Goal: Transaction & Acquisition: Purchase product/service

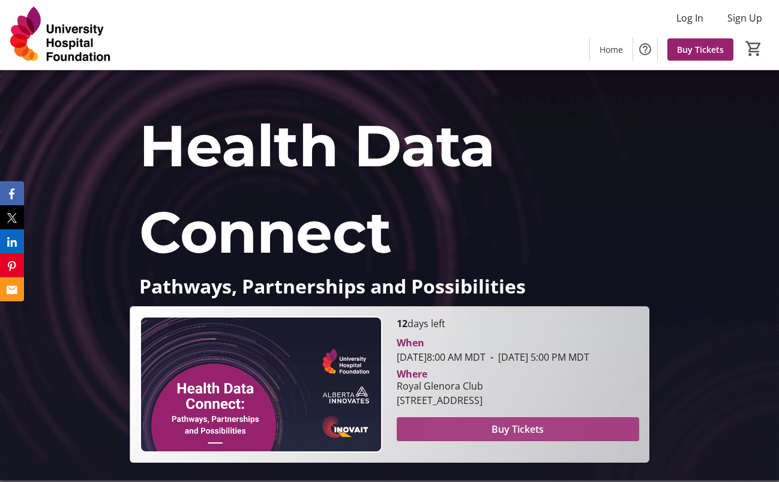
click at [459, 438] on span at bounding box center [518, 429] width 243 height 29
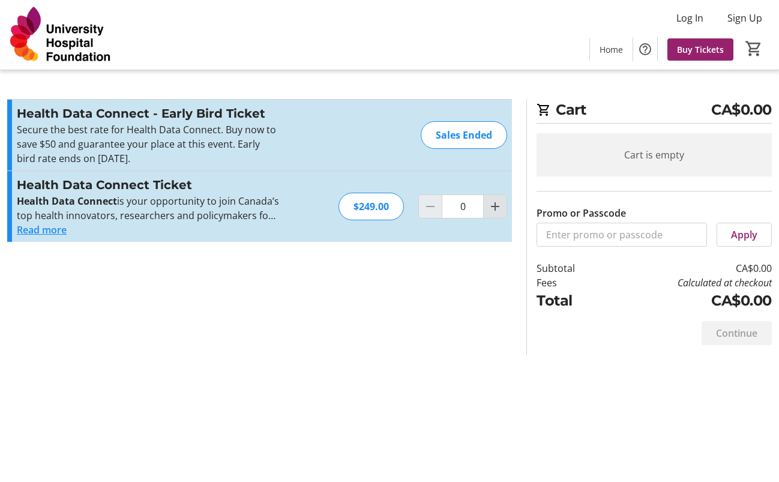
click at [497, 210] on mat-icon "Increment by one" at bounding box center [495, 206] width 14 height 14
type input "1"
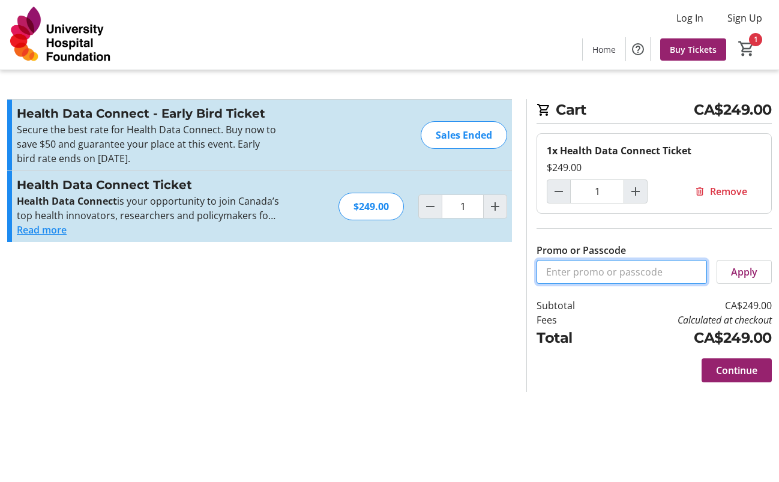
click at [663, 271] on input "Promo or Passcode" at bounding box center [622, 272] width 171 height 24
type input "Connect10"
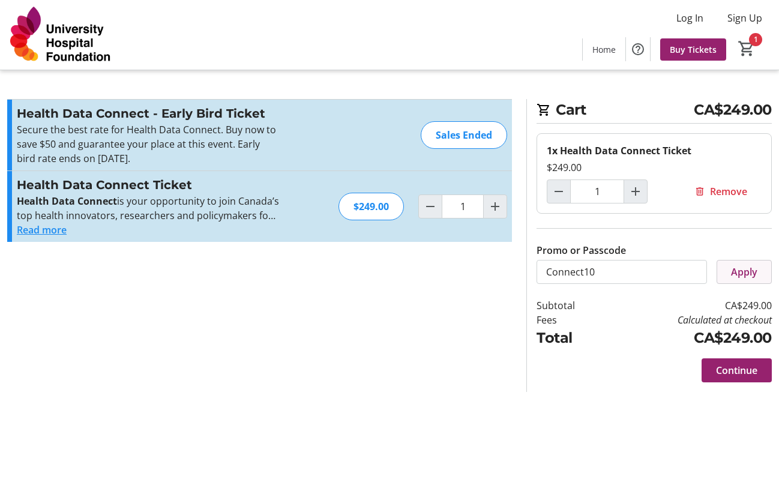
click at [753, 270] on span "Apply" at bounding box center [744, 272] width 26 height 14
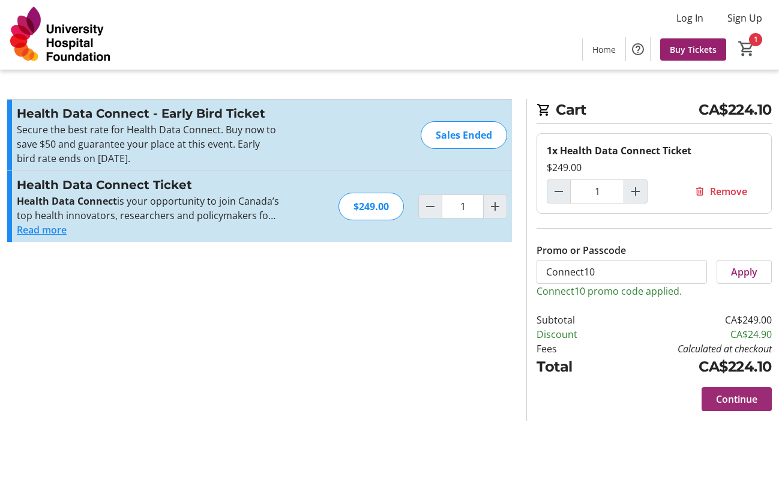
click at [725, 396] on span "Continue" at bounding box center [736, 399] width 41 height 14
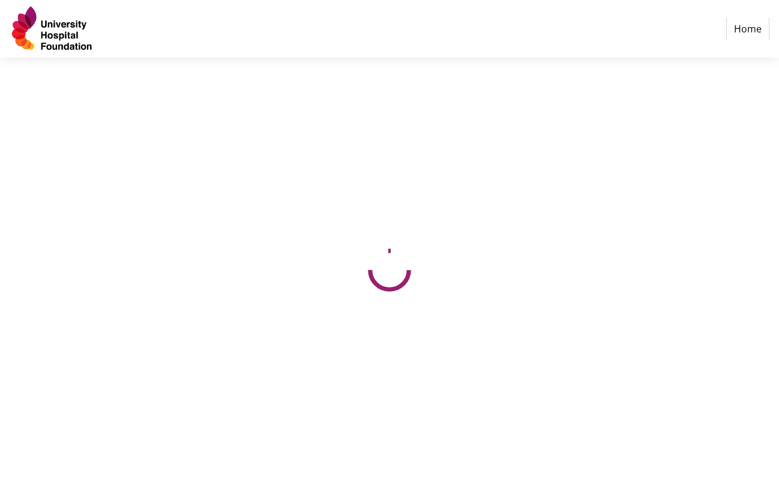
select select "CA"
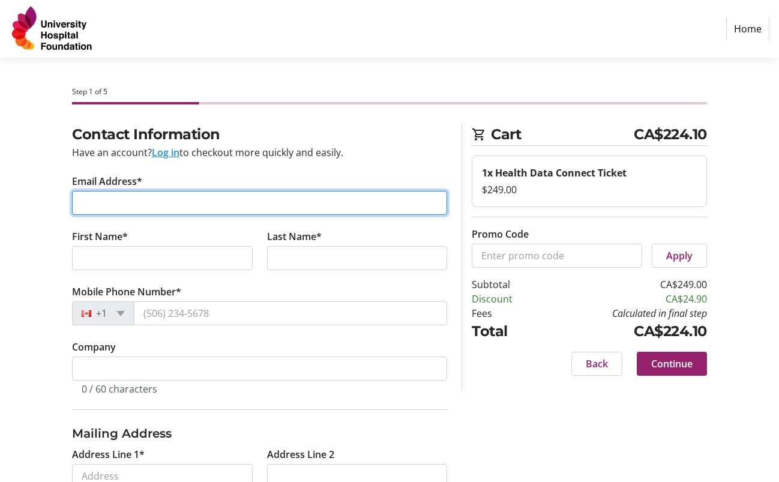
click at [223, 205] on input "Email Address*" at bounding box center [259, 203] width 375 height 24
type input "[PERSON_NAME][EMAIL_ADDRESS][DOMAIN_NAME]"
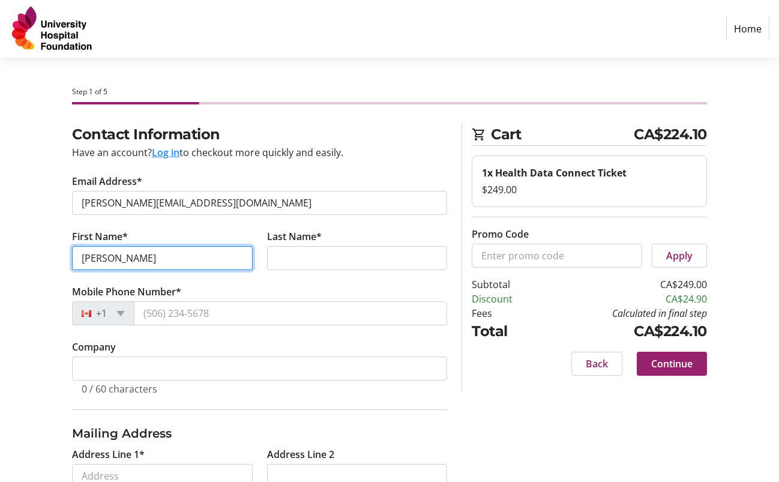
type input "[PERSON_NAME]"
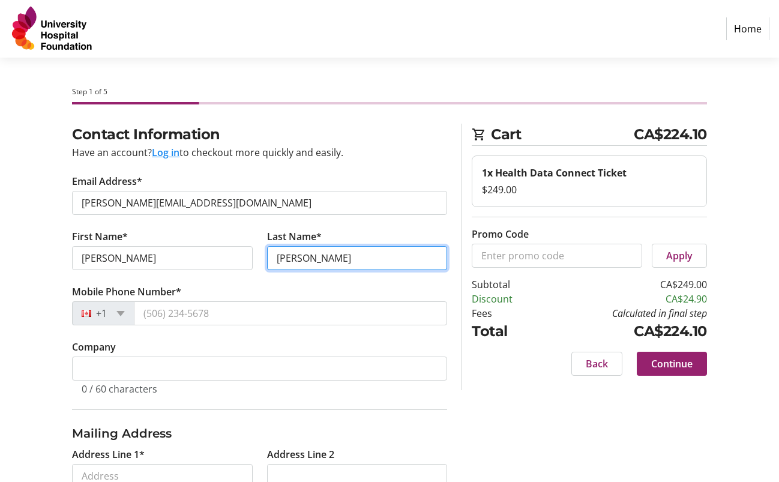
type input "[PERSON_NAME]"
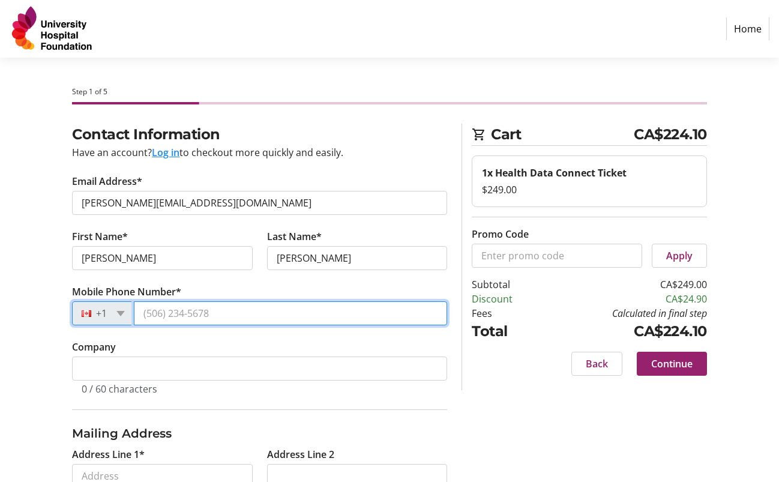
click at [252, 308] on input "Mobile Phone Number*" at bounding box center [290, 313] width 313 height 24
type input "[PHONE_NUMBER]"
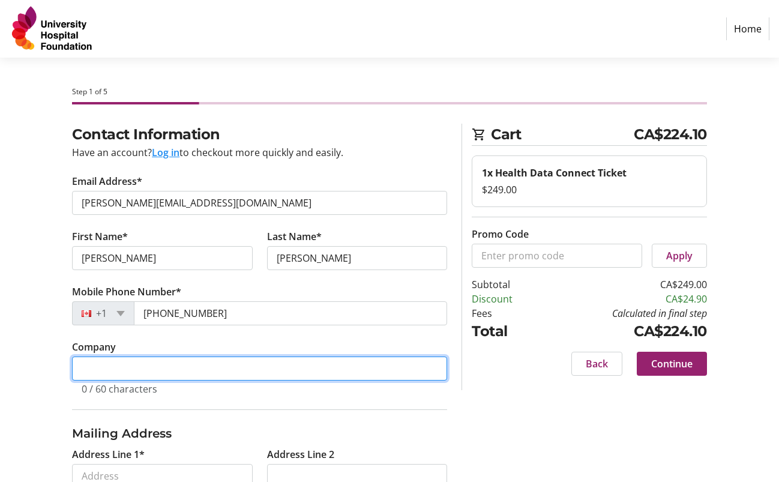
click at [270, 360] on input "Company" at bounding box center [259, 369] width 375 height 24
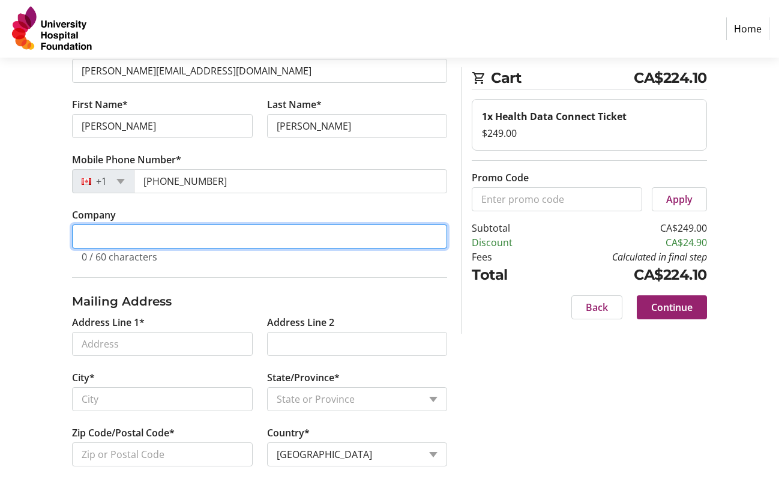
scroll to position [138, 0]
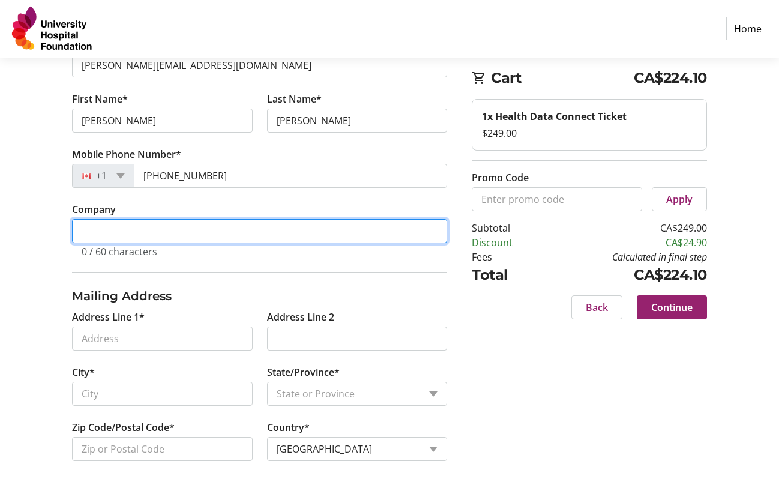
click at [141, 238] on input "Company" at bounding box center [259, 231] width 375 height 24
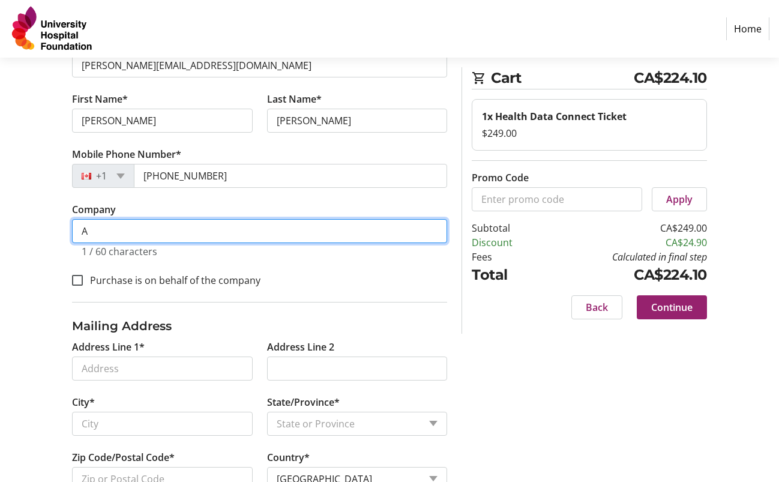
scroll to position [168, 0]
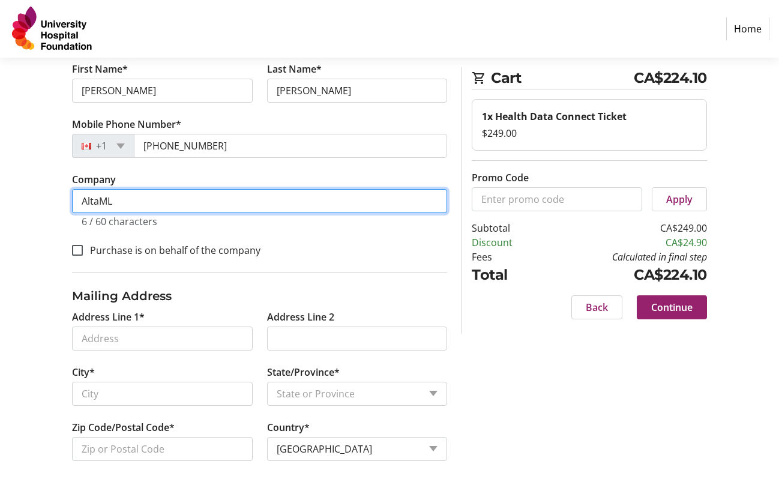
type input "AltaML"
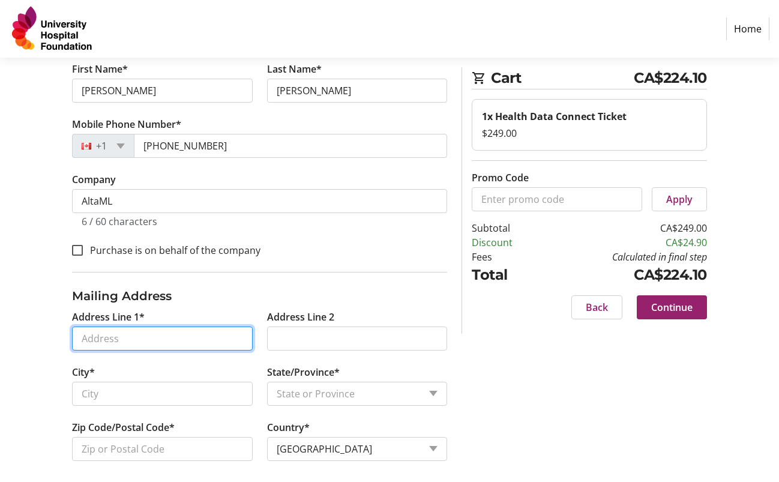
click at [145, 342] on input "Address Line 1*" at bounding box center [162, 339] width 181 height 24
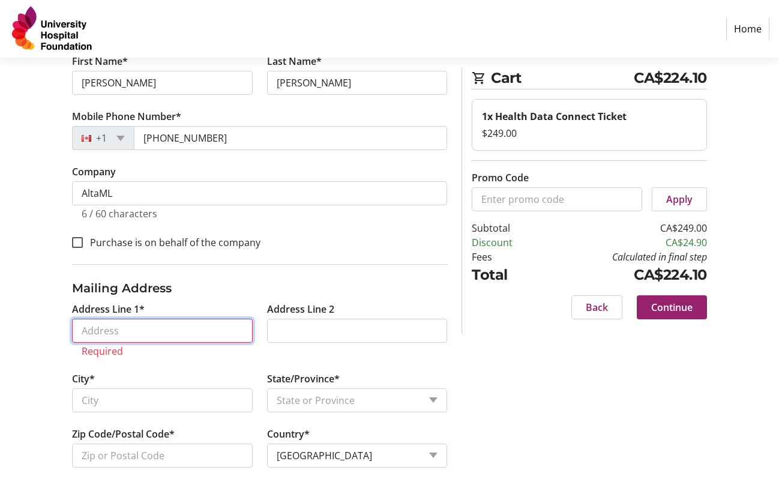
scroll to position [190, 0]
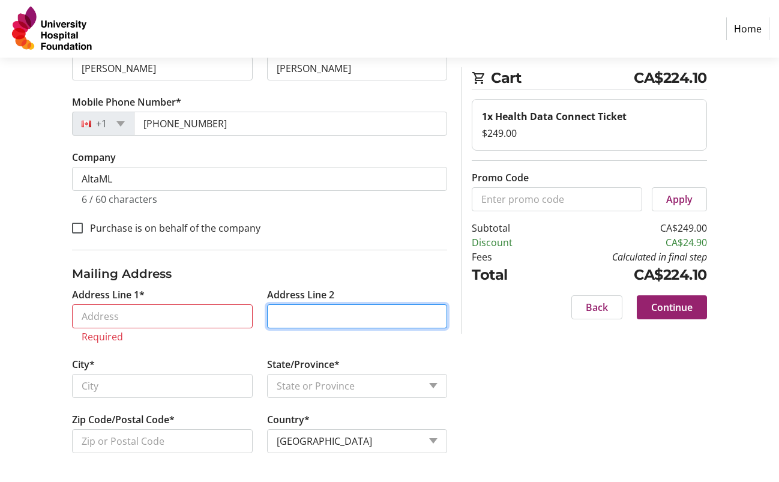
click at [277, 316] on input "Address Line 2" at bounding box center [357, 316] width 181 height 24
paste input "#2170,"
type input "#2170"
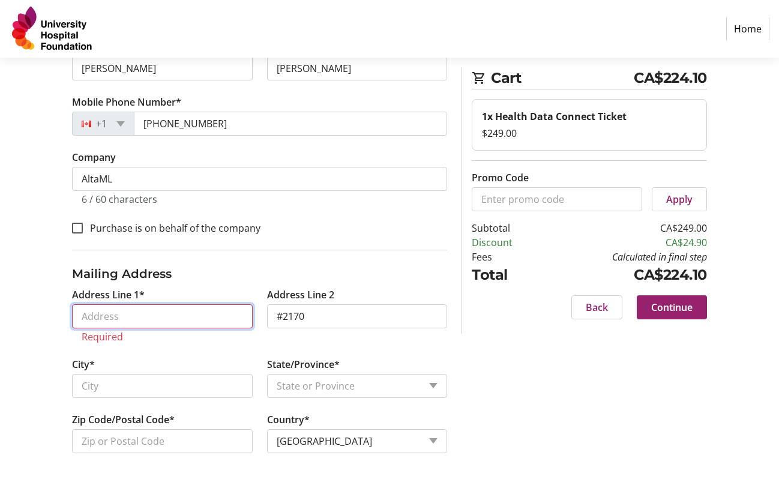
click at [189, 320] on input "Address Line 1*" at bounding box center [162, 316] width 181 height 24
paste input "[STREET_ADDRESS]"
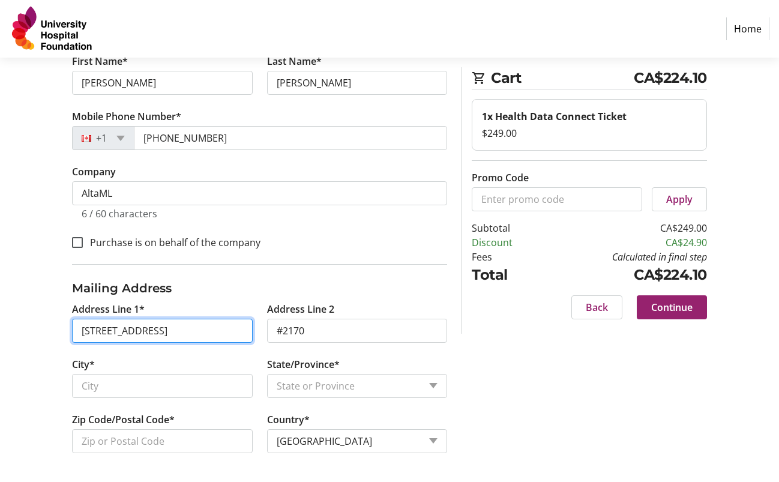
scroll to position [175, 0]
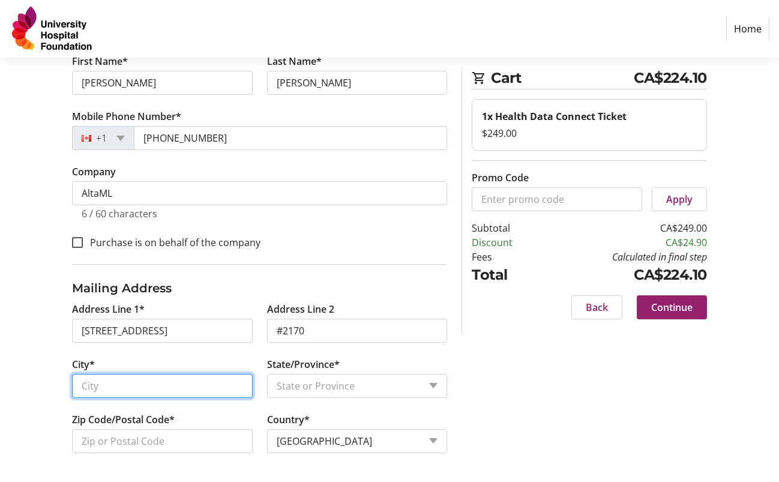
type input "[STREET_ADDRESS]"
type input "Saint [PERSON_NAME]"
select select "NB"
type input "E2M 2P7"
click at [166, 396] on input "Saint [PERSON_NAME]" at bounding box center [162, 386] width 181 height 24
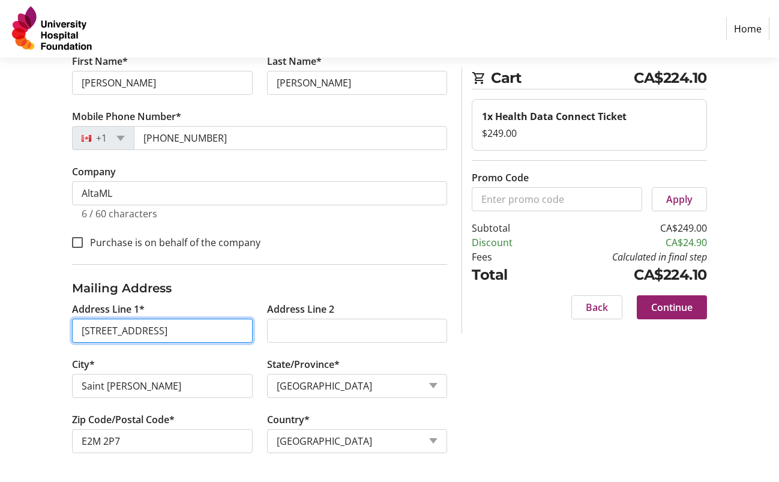
click at [172, 323] on input "[STREET_ADDRESS]" at bounding box center [162, 331] width 181 height 24
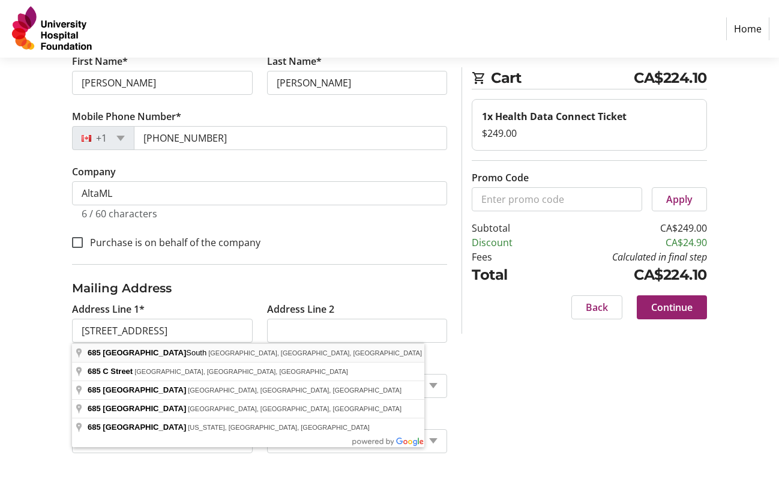
type input "[STREET_ADDRESS]"
type input "[GEOGRAPHIC_DATA]"
select select "AB"
type input "T2G 1S5"
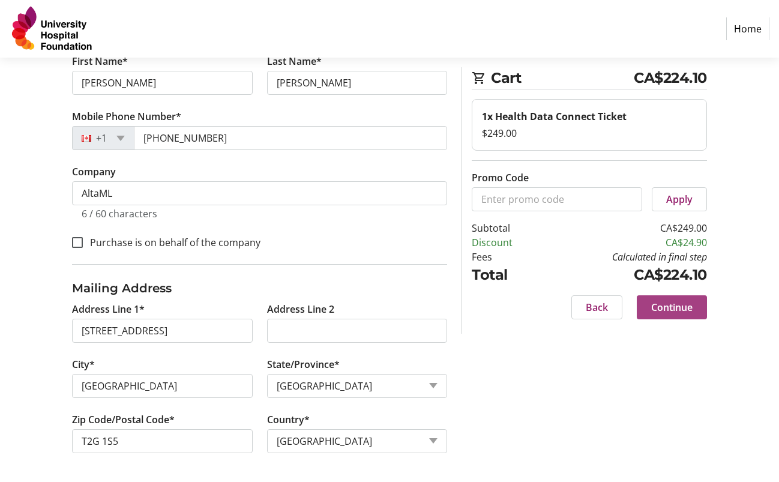
click at [669, 301] on span "Continue" at bounding box center [672, 307] width 41 height 14
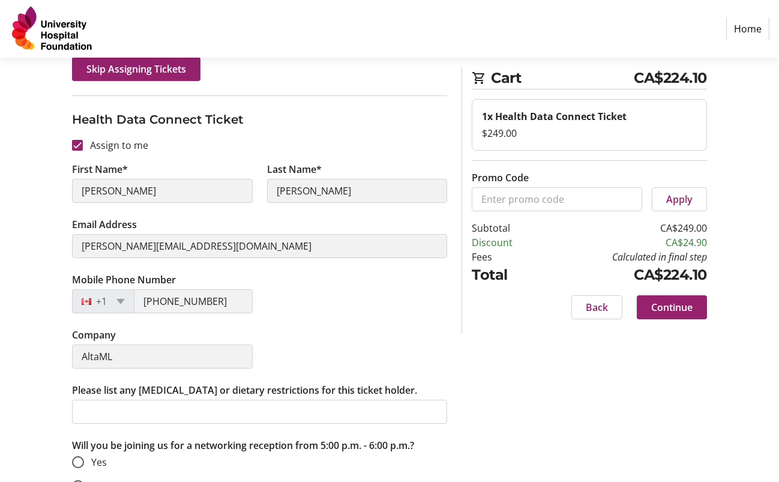
scroll to position [162, 0]
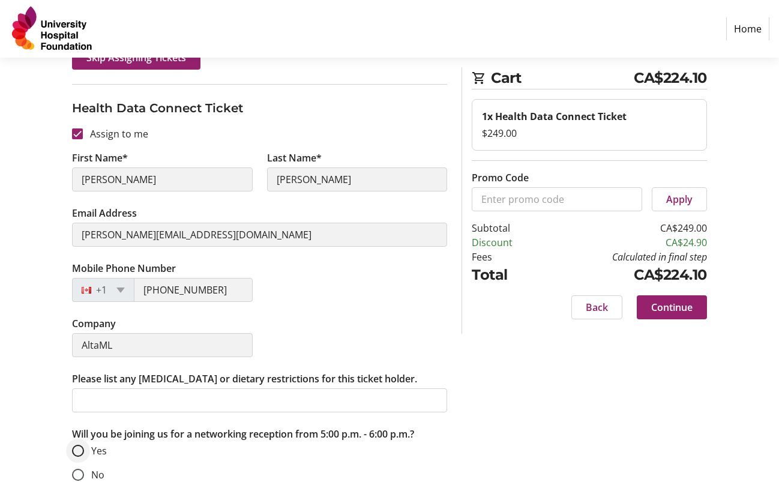
click at [80, 437] on div at bounding box center [78, 451] width 29 height 29
radio input "true"
click at [683, 307] on span "Continue" at bounding box center [672, 307] width 41 height 14
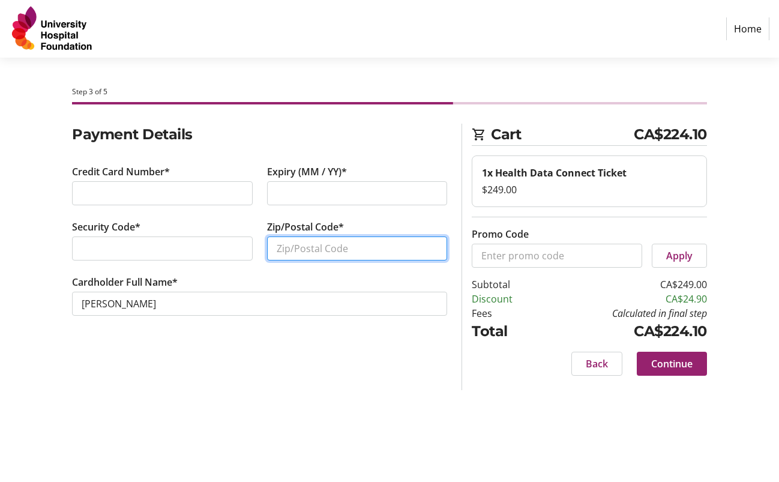
click at [361, 241] on input "Zip/Postal Code*" at bounding box center [357, 249] width 181 height 24
type input "T2x1l4"
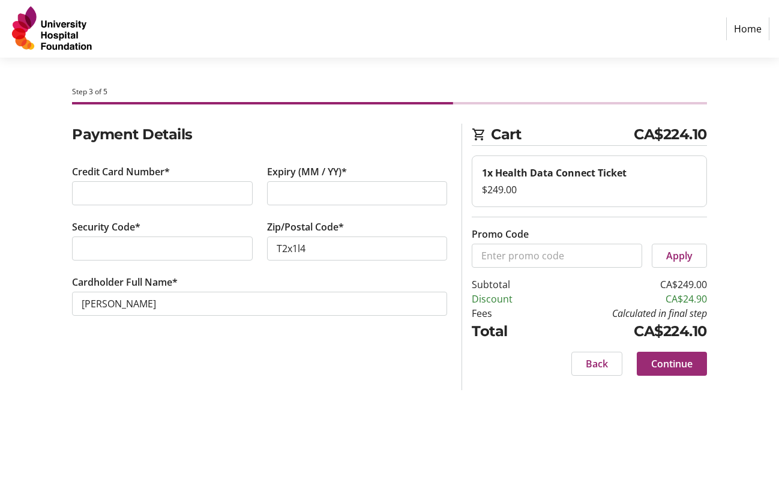
click at [673, 360] on span "Continue" at bounding box center [672, 364] width 41 height 14
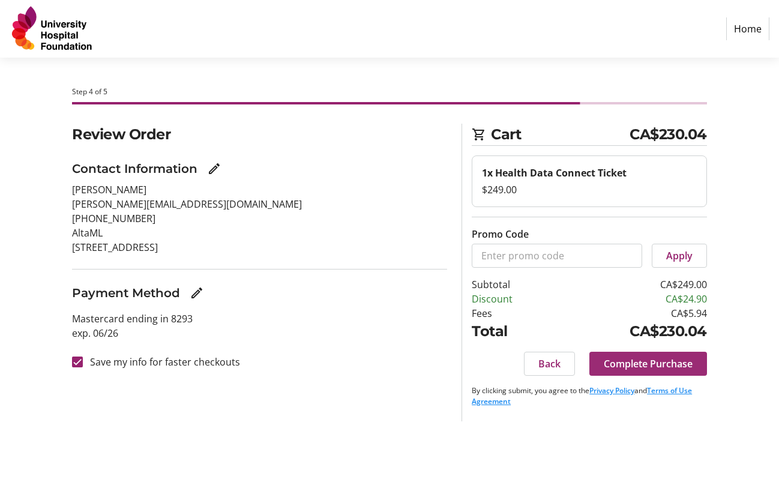
click at [626, 366] on span "Complete Purchase" at bounding box center [648, 364] width 89 height 14
